Goal: Task Accomplishment & Management: Use online tool/utility

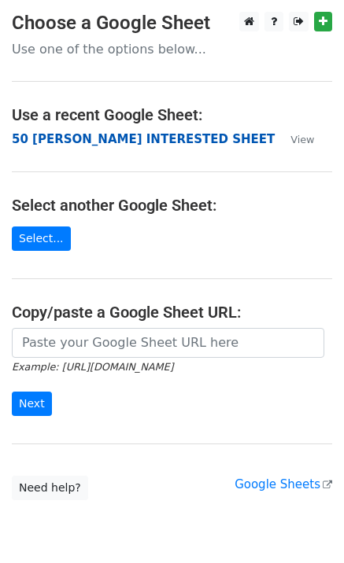
click at [127, 142] on strong "50 [PERSON_NAME] INTERESTED SHEET" at bounding box center [143, 139] width 263 height 14
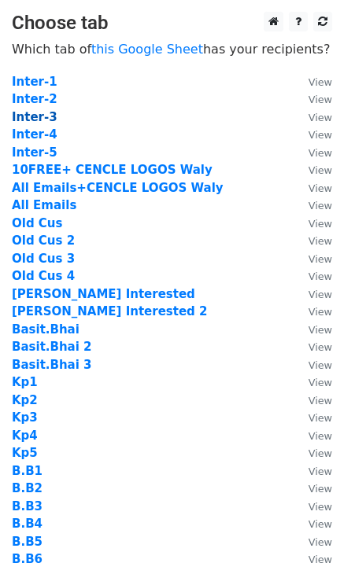
click at [46, 120] on strong "Inter-3" at bounding box center [35, 117] width 46 height 14
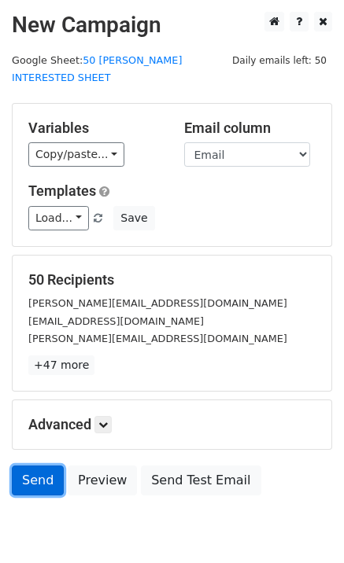
click at [31, 466] on link "Send" at bounding box center [38, 481] width 52 height 30
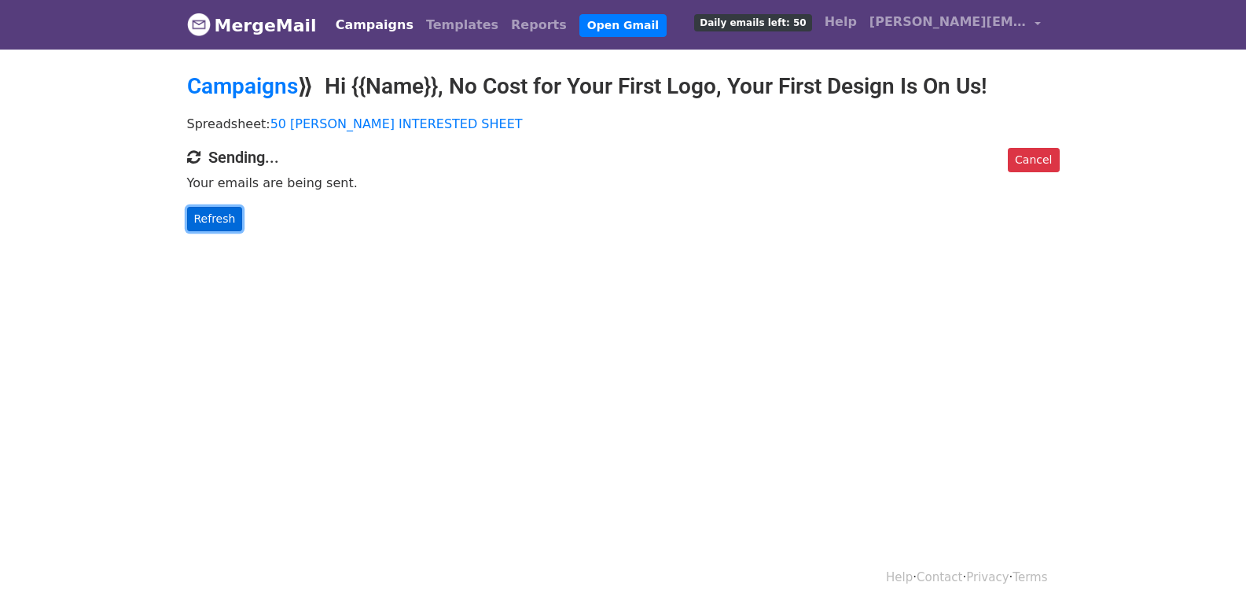
click at [213, 217] on link "Refresh" at bounding box center [215, 219] width 56 height 24
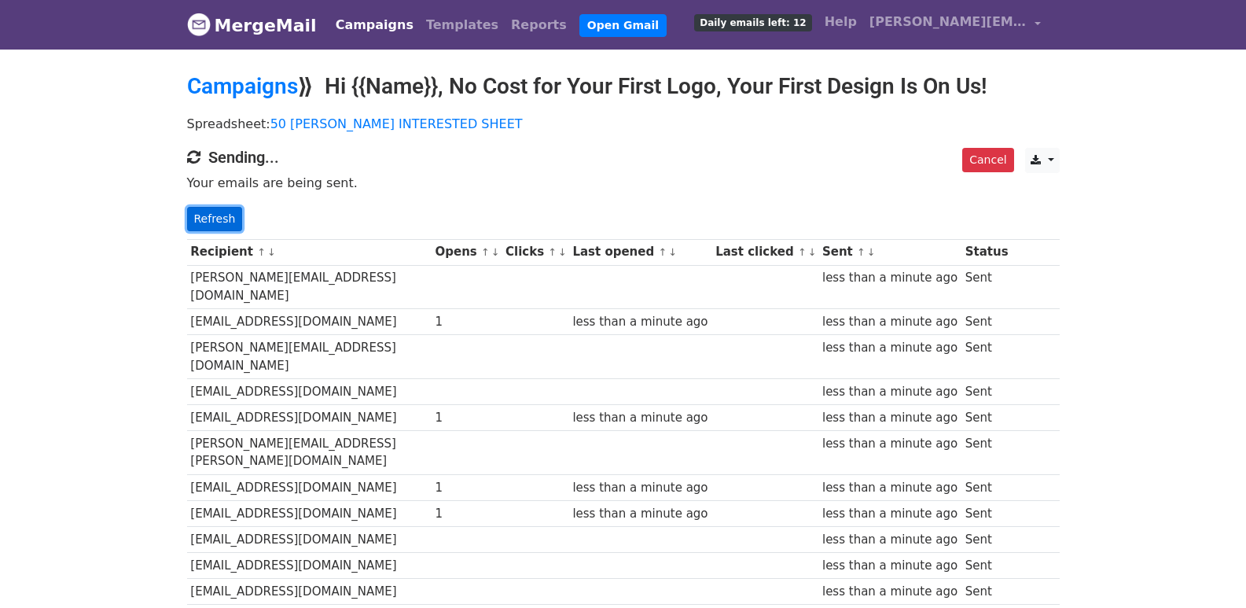
click at [215, 219] on link "Refresh" at bounding box center [215, 219] width 56 height 24
